Goal: Find contact information: Find contact information

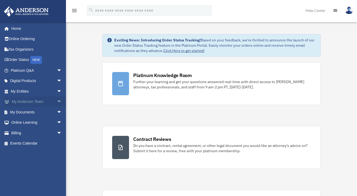
click at [48, 102] on link "My Anderson Team arrow_drop_down" at bounding box center [37, 102] width 66 height 11
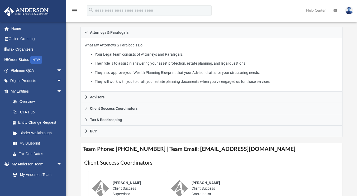
scroll to position [106, 0]
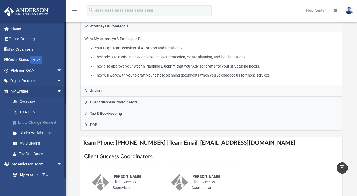
click at [41, 123] on link "Entity Change Request" at bounding box center [38, 123] width 63 height 11
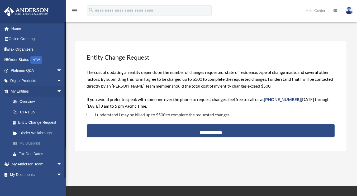
click at [29, 145] on link "My Blueprint" at bounding box center [38, 143] width 63 height 11
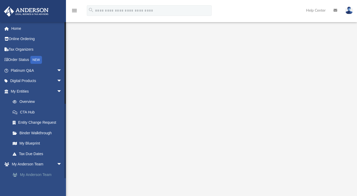
click at [41, 175] on link "My Anderson Team" at bounding box center [38, 175] width 63 height 11
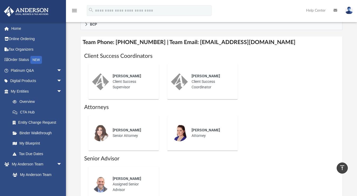
scroll to position [211, 0]
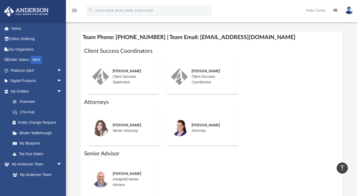
click at [132, 69] on span "[PERSON_NAME]" at bounding box center [127, 71] width 29 height 4
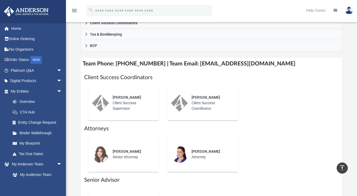
click at [280, 112] on div "Ebony Payton Client Success Supervisor Amy Borges Client Success Coordinator" at bounding box center [211, 103] width 255 height 44
click at [262, 88] on div "Ebony Payton Client Success Supervisor Amy Borges Client Success Coordinator" at bounding box center [211, 103] width 255 height 44
click at [17, 39] on link "Online Ordering" at bounding box center [37, 39] width 66 height 11
